Goal: Information Seeking & Learning: Find specific fact

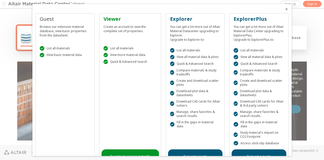
click at [23, 21] on div at bounding box center [162, 80] width 324 height 160
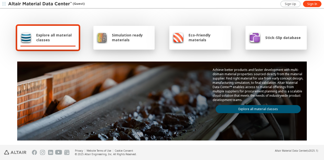
click at [55, 38] on span "Explore all material classes" at bounding box center [56, 38] width 40 height 10
click at [254, 108] on link "Explore all material classes" at bounding box center [258, 109] width 85 height 8
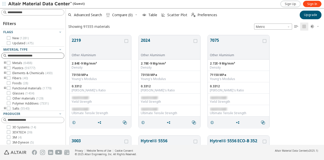
scroll to position [110, 254]
click at [43, 55] on input at bounding box center [36, 55] width 56 height 5
click at [28, 12] on input at bounding box center [36, 12] width 56 height 5
type input "*"
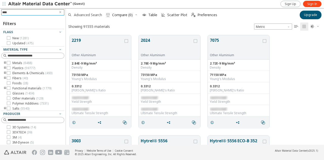
type input "*****"
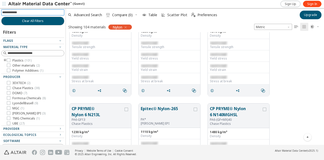
scroll to position [2077, 0]
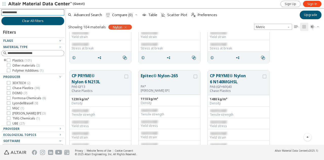
click at [34, 13] on input at bounding box center [33, 13] width 62 height 6
click at [126, 27] on icon "button" at bounding box center [126, 27] width 4 height 4
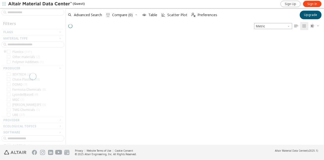
click at [32, 11] on div at bounding box center [33, 76] width 66 height 137
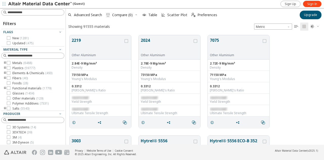
scroll to position [4, 4]
click at [30, 12] on input at bounding box center [33, 13] width 62 height 6
type input "***"
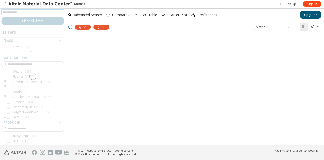
scroll to position [4, 4]
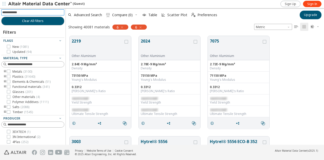
click at [142, 25] on div "6" at bounding box center [139, 27] width 16 height 5
click at [124, 28] on icon "button" at bounding box center [122, 27] width 4 height 4
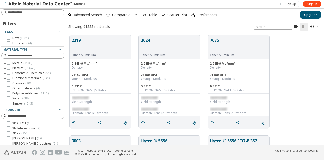
scroll to position [4, 4]
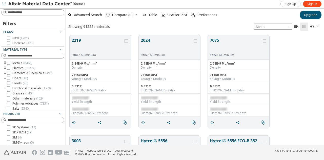
click at [31, 13] on input at bounding box center [36, 12] width 56 height 5
type input "***"
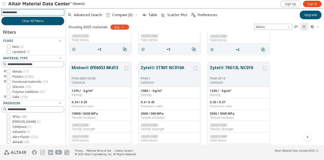
scroll to position [893, 0]
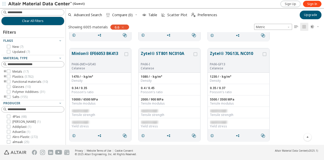
click at [125, 26] on div "6.6" at bounding box center [119, 27] width 19 height 5
drag, startPoint x: 134, startPoint y: 27, endPoint x: 125, endPoint y: 27, distance: 8.4
click at [126, 27] on div "Showing 6005 materials 6.6 Metric   " at bounding box center [195, 27] width 258 height 11
click at [125, 27] on div "6.6" at bounding box center [119, 27] width 19 height 5
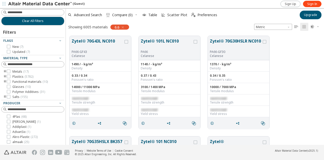
scroll to position [4, 4]
click at [42, 9] on div "Clear All Filters Filters Flags New ( 7 ) Updated ( 7 ) Material Type Metals ( …" at bounding box center [33, 76] width 66 height 137
click at [42, 11] on input at bounding box center [36, 12] width 56 height 5
type input "*****"
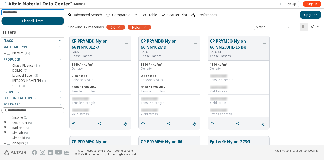
click at [120, 28] on icon "button" at bounding box center [119, 27] width 4 height 4
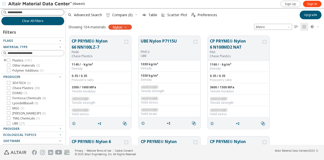
click at [31, 13] on input at bounding box center [36, 12] width 56 height 5
type input "****"
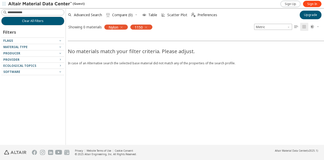
click at [147, 27] on icon "button" at bounding box center [146, 27] width 4 height 4
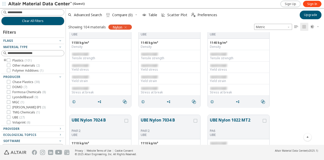
scroll to position [2432, 0]
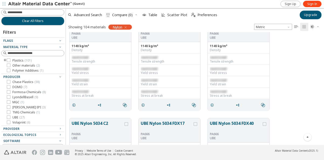
click at [127, 28] on icon "button" at bounding box center [126, 27] width 4 height 4
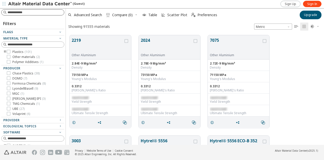
scroll to position [4, 4]
click at [32, 13] on input at bounding box center [36, 12] width 56 height 5
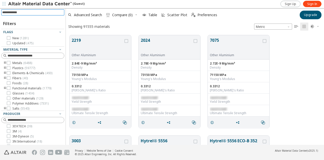
scroll to position [597, 0]
type input "*******"
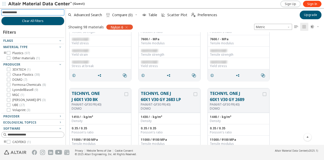
scroll to position [3206, 0]
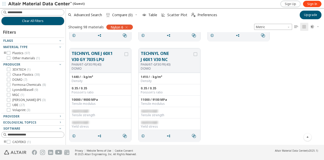
click at [125, 26] on icon "button" at bounding box center [127, 27] width 4 height 4
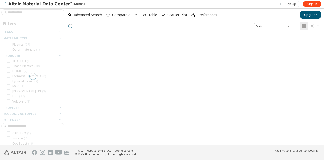
click at [34, 13] on div at bounding box center [33, 76] width 66 height 137
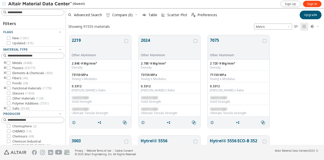
scroll to position [4, 4]
click at [34, 16] on div "Filters Flags New ( 1281 ) Updated ( 475 ) Material Type Metals ( 6488 ) Plasti…" at bounding box center [33, 76] width 66 height 137
click at [29, 13] on input at bounding box center [36, 12] width 56 height 5
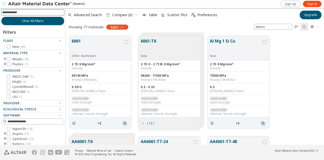
click at [26, 11] on input at bounding box center [33, 13] width 62 height 6
type input "*"
type input "*********"
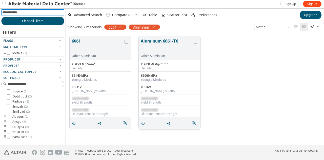
click at [160, 40] on button "Aluminum 6061-T6" at bounding box center [167, 46] width 52 height 16
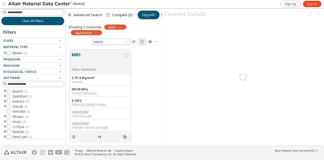
scroll to position [95, 92]
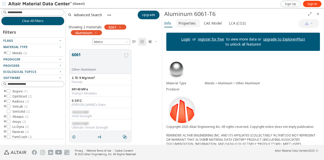
click at [190, 24] on span "Properties" at bounding box center [187, 23] width 17 height 8
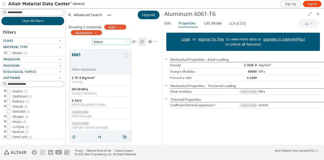
click at [112, 42] on span "Metric" at bounding box center [111, 42] width 38 height 6
click at [119, 48] on span "U.S. customary units" at bounding box center [109, 48] width 30 height 4
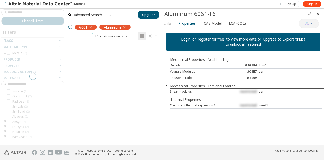
scroll to position [101, 92]
click at [121, 34] on span "U.S. customary units" at bounding box center [111, 36] width 38 height 6
click at [119, 49] on span "Metric" at bounding box center [111, 49] width 34 height 4
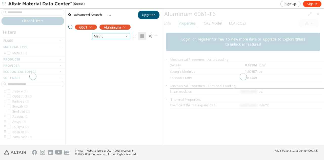
scroll to position [95, 92]
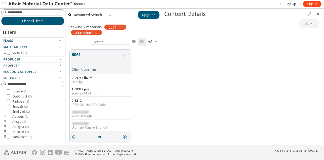
click at [152, 66] on div "6061 Other Aluminium 0.09755 lb/in³ Density 1.003E7 psi Young's Modulus 0.3312 …" at bounding box center [114, 96] width 96 height 101
click at [321, 14] on button "Close" at bounding box center [318, 14] width 8 height 8
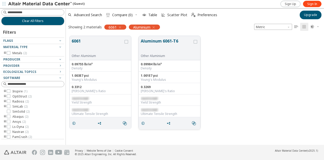
click at [175, 40] on button "Aluminum 6061-T6" at bounding box center [167, 46] width 52 height 16
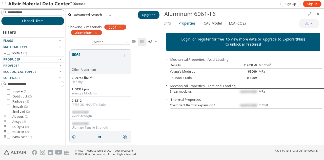
click at [167, 85] on icon "button" at bounding box center [166, 85] width 4 height 4
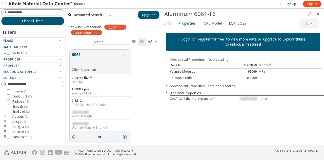
click at [167, 85] on icon "button" at bounding box center [166, 85] width 4 height 4
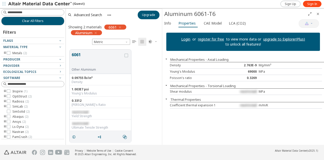
click at [167, 100] on icon "button" at bounding box center [166, 99] width 4 height 4
click at [252, 94] on div "Shear modulus restricted MPa" at bounding box center [246, 92] width 152 height 6
click at [252, 93] on span "restricted" at bounding box center [248, 91] width 17 height 4
click at [187, 39] on link "Login" at bounding box center [185, 39] width 9 height 5
